Goal: Task Accomplishment & Management: Use online tool/utility

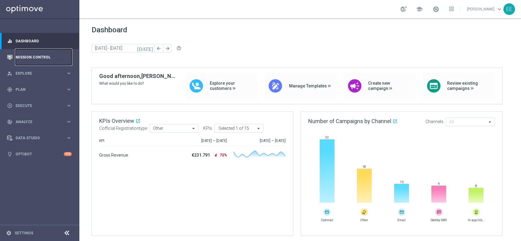
click at [60, 55] on link "Mission Control" at bounding box center [44, 57] width 56 height 16
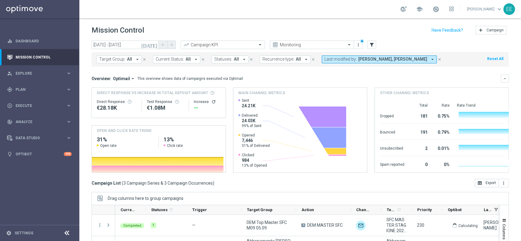
click at [154, 45] on icon "[DATE]" at bounding box center [149, 44] width 16 height 5
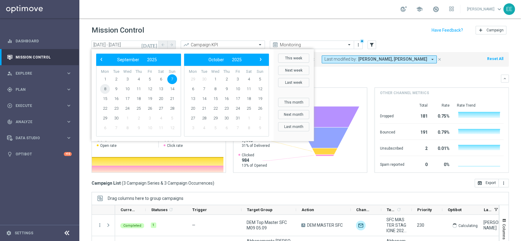
click at [107, 87] on span "8" at bounding box center [105, 89] width 10 height 10
click at [129, 89] on span "10" at bounding box center [127, 89] width 10 height 10
type input "[DATE] - [DATE]"
